Goal: Find specific page/section: Find specific page/section

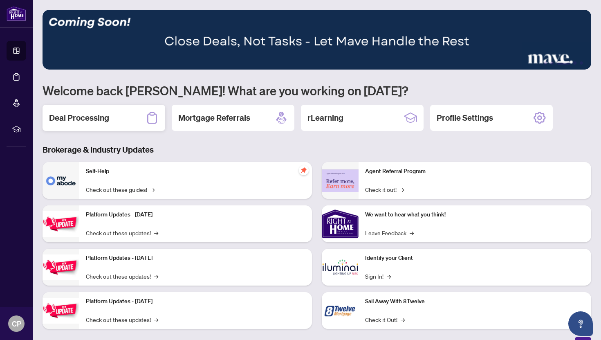
click at [106, 121] on h2 "Deal Processing" at bounding box center [79, 117] width 60 height 11
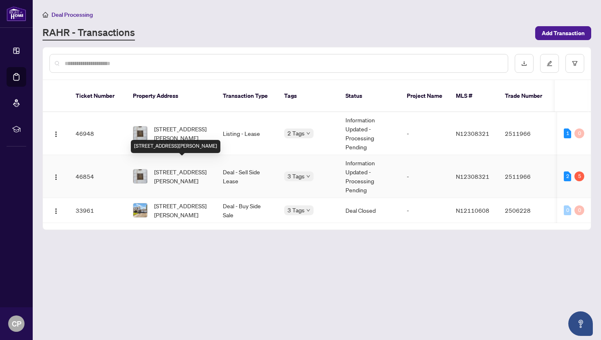
click at [181, 173] on span "[STREET_ADDRESS][PERSON_NAME]" at bounding box center [182, 176] width 56 height 18
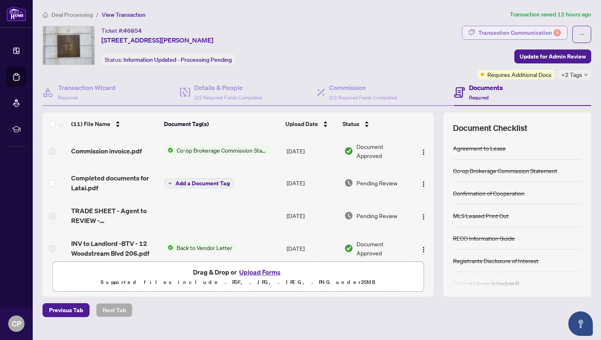
click at [509, 35] on div "Transaction Communication 5" at bounding box center [519, 32] width 83 height 13
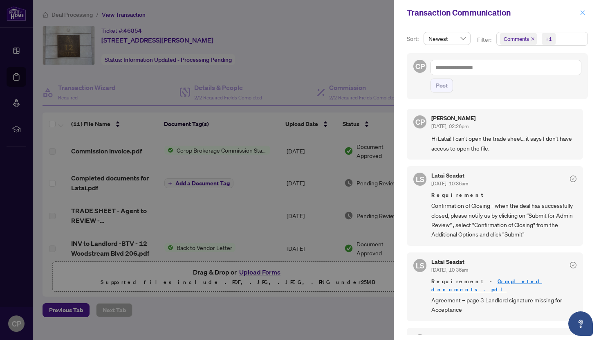
click at [581, 13] on icon "close" at bounding box center [583, 13] width 6 height 6
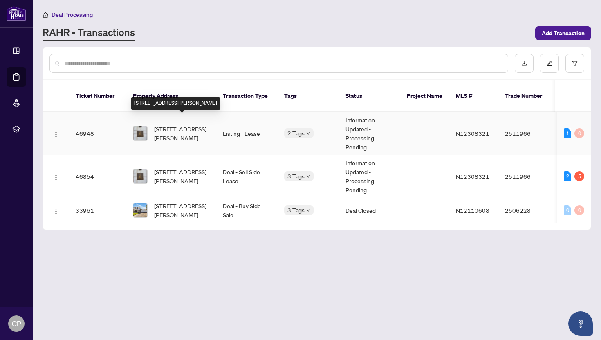
click at [195, 124] on span "[STREET_ADDRESS][PERSON_NAME]" at bounding box center [182, 133] width 56 height 18
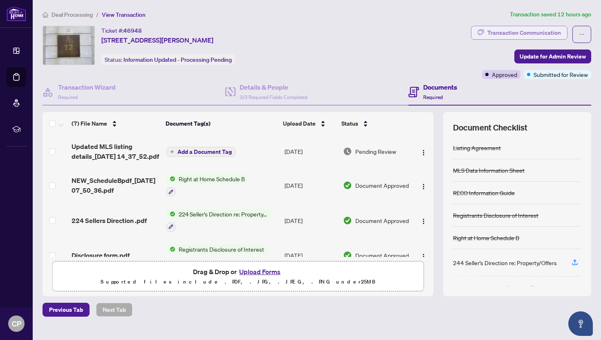
click at [507, 36] on div "Transaction Communication" at bounding box center [524, 32] width 74 height 13
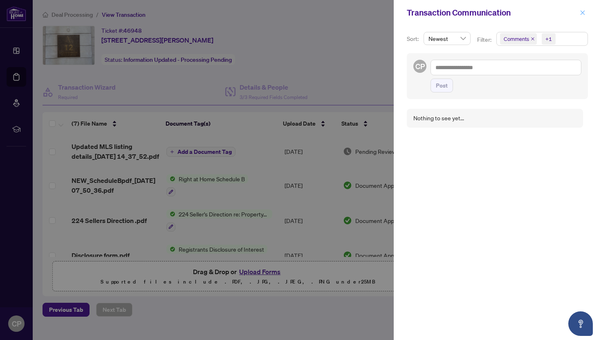
click at [579, 14] on button "button" at bounding box center [582, 13] width 11 height 10
